Goal: Task Accomplishment & Management: Complete application form

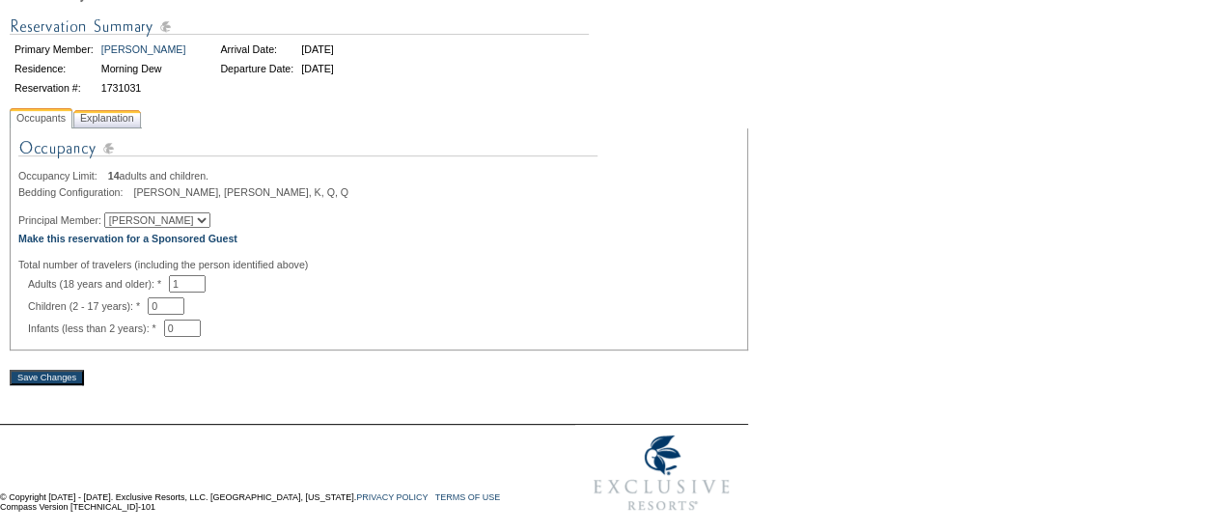
click at [131, 119] on span "Explanation" at bounding box center [107, 118] width 62 height 20
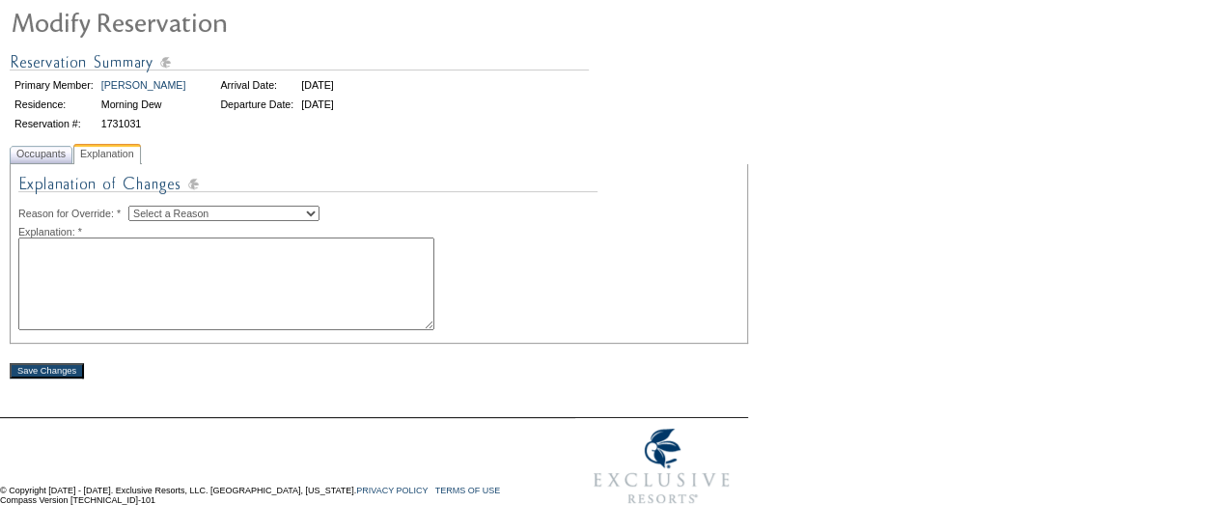
scroll to position [147, 0]
click at [216, 211] on select "Select a Reason Creating Continuous Stay Days Rebooked After Cancellation Editi…" at bounding box center [223, 213] width 191 height 15
select select "1045"
click at [144, 206] on select "Select a Reason Creating Continuous Stay Days Rebooked After Cancellation Editi…" at bounding box center [223, 213] width 191 height 15
click at [255, 272] on textarea at bounding box center [226, 283] width 416 height 93
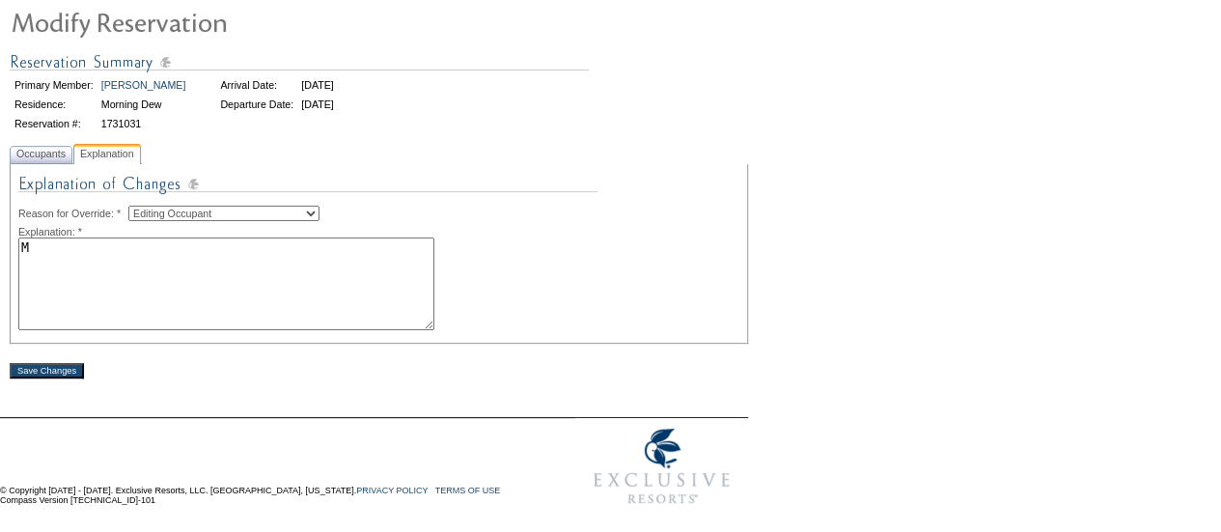
type textarea "MB"
click at [48, 155] on span "Occupants" at bounding box center [41, 154] width 57 height 20
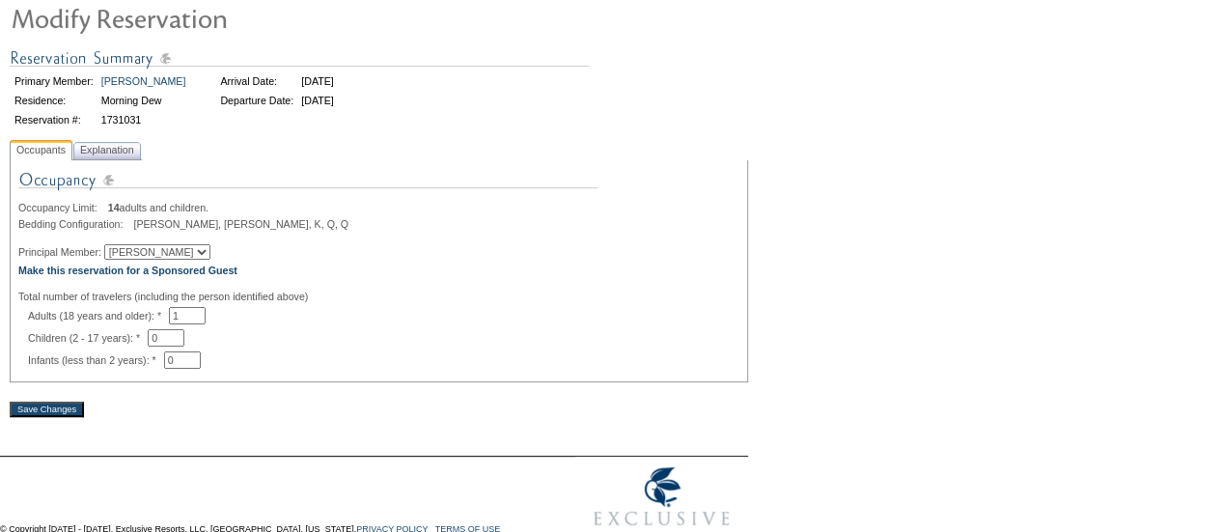
click at [191, 321] on div "Adults (18 years and older): * 1 * *" at bounding box center [383, 315] width 711 height 17
type input "2"
click at [205, 276] on b "Make this reservation for a Sponsored Guest" at bounding box center [127, 271] width 219 height 12
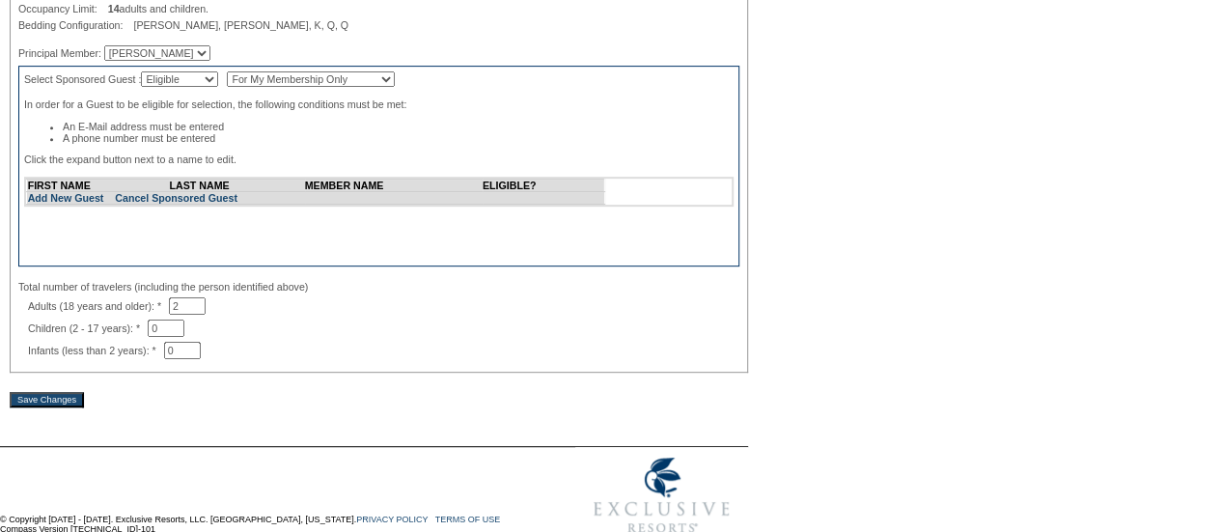
scroll to position [384, 0]
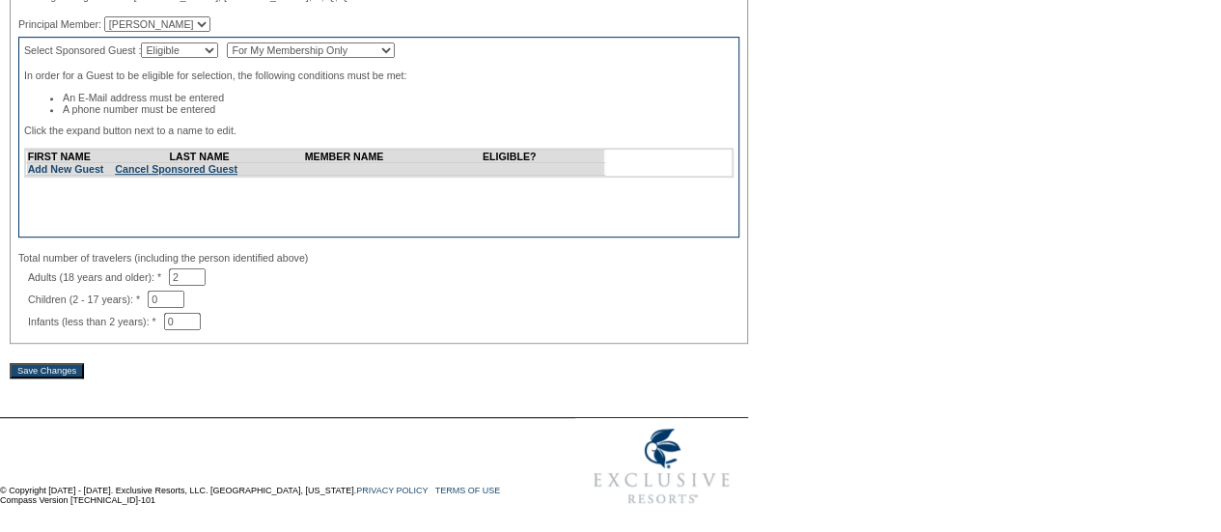
click at [203, 165] on link "Cancel Sponsored Guest" at bounding box center [176, 169] width 123 height 12
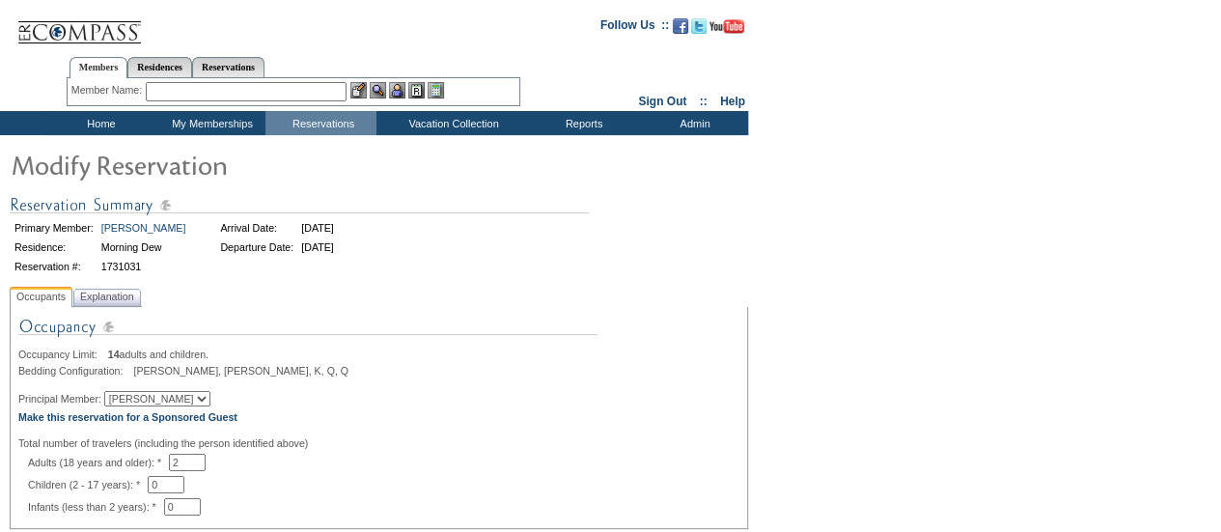
click at [89, 119] on td "Home" at bounding box center [98, 123] width 111 height 24
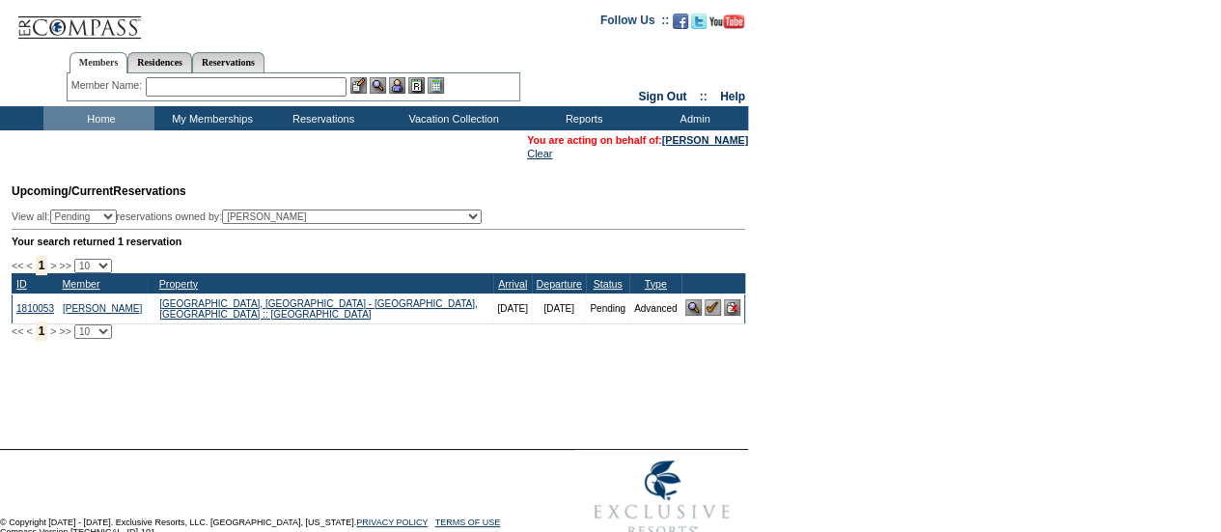
drag, startPoint x: 714, startPoint y: 139, endPoint x: 747, endPoint y: 165, distance: 41.9
click at [714, 140] on link "[PERSON_NAME]" at bounding box center [705, 140] width 86 height 12
